Goal: Navigation & Orientation: Find specific page/section

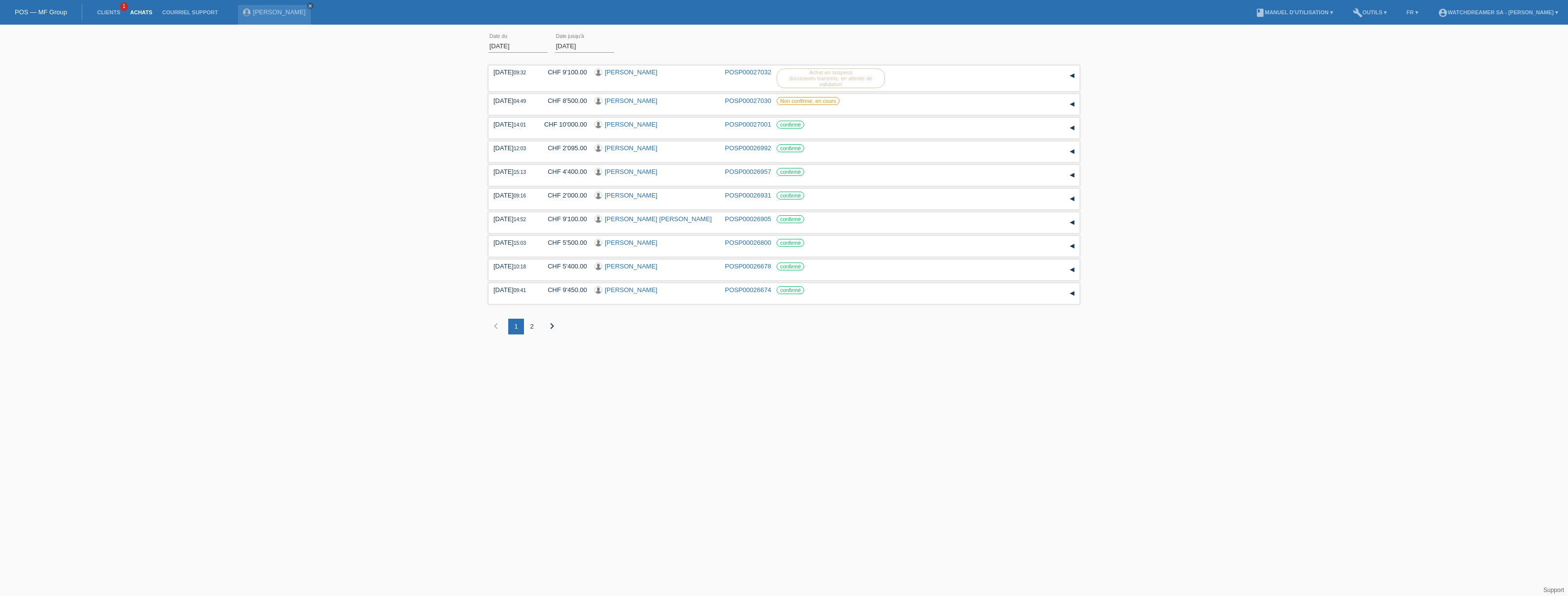
click at [140, 12] on link "Achats" at bounding box center [141, 12] width 32 height 6
